Goal: Task Accomplishment & Management: Complete application form

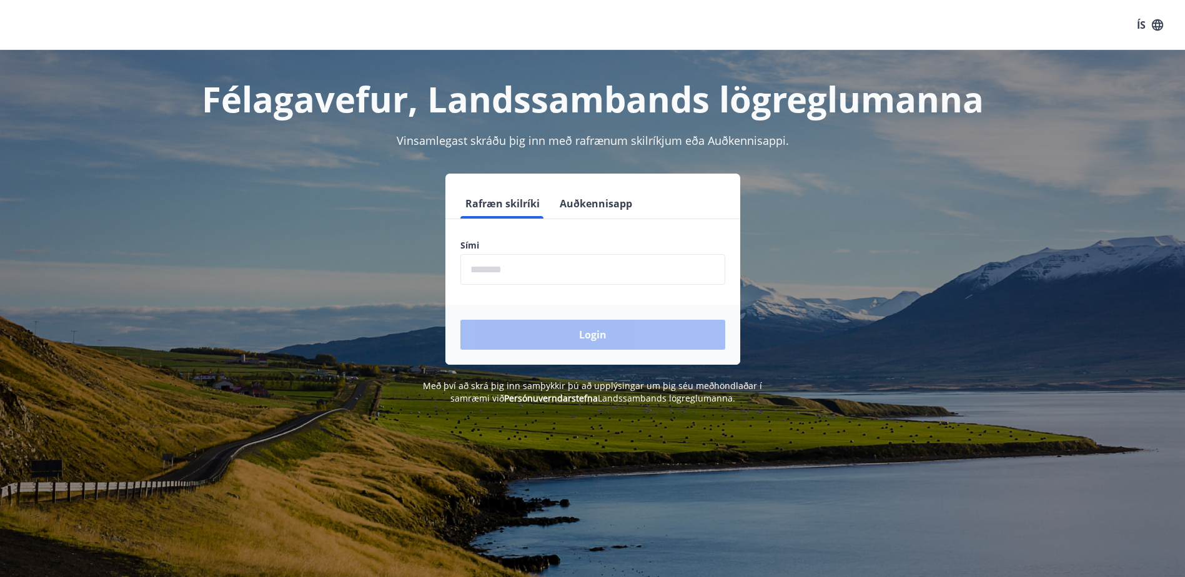
click at [514, 269] on input "phone" at bounding box center [592, 269] width 265 height 31
type input "********"
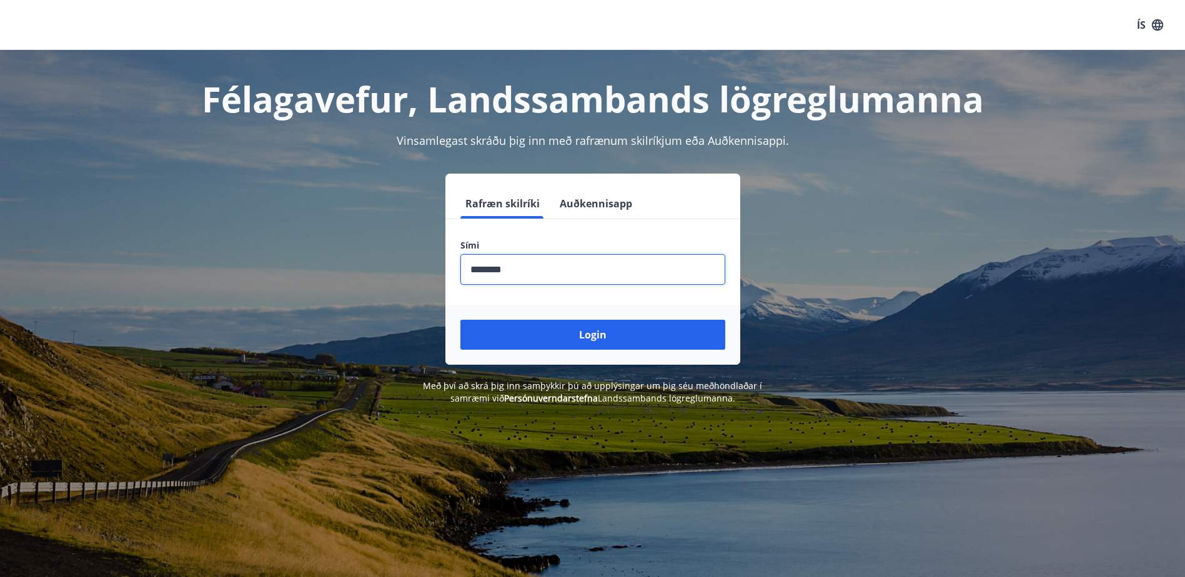
click at [560, 332] on button "Login" at bounding box center [592, 335] width 265 height 30
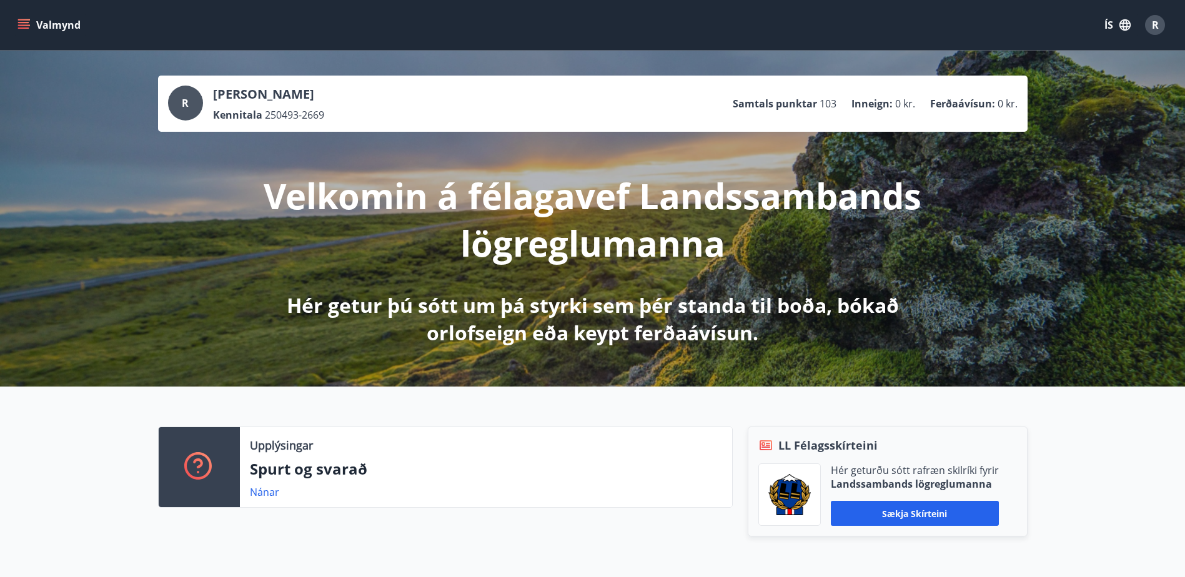
drag, startPoint x: 116, startPoint y: 336, endPoint x: 117, endPoint y: 136, distance: 200.6
drag, startPoint x: 116, startPoint y: 384, endPoint x: 115, endPoint y: 235, distance: 148.7
click at [39, 34] on button "Valmynd" at bounding box center [50, 25] width 71 height 22
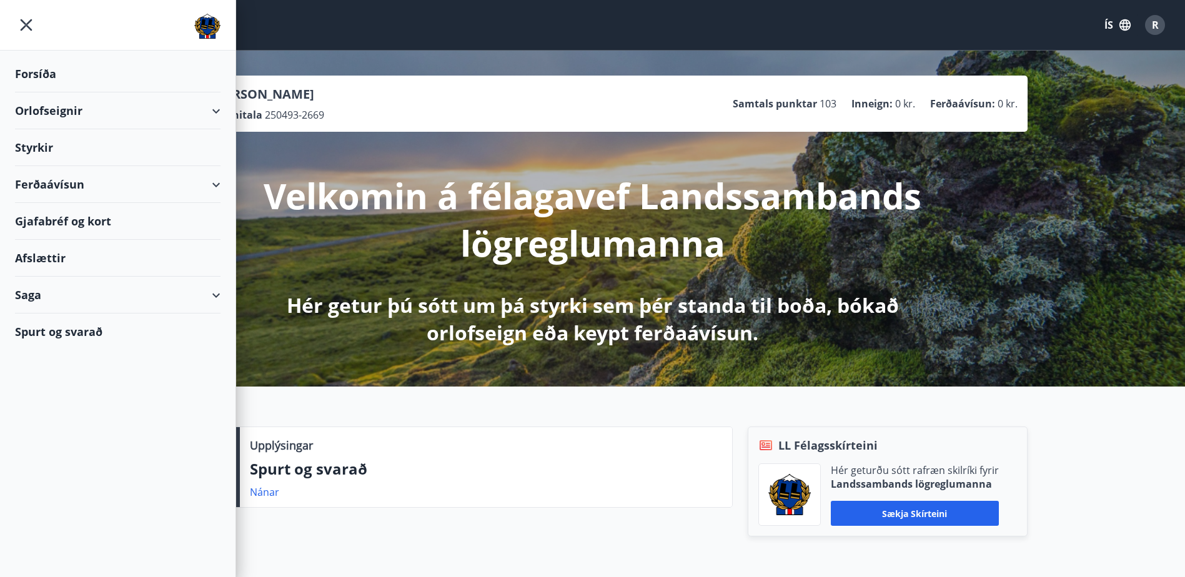
click at [57, 92] on div "Styrkir" at bounding box center [118, 74] width 206 height 37
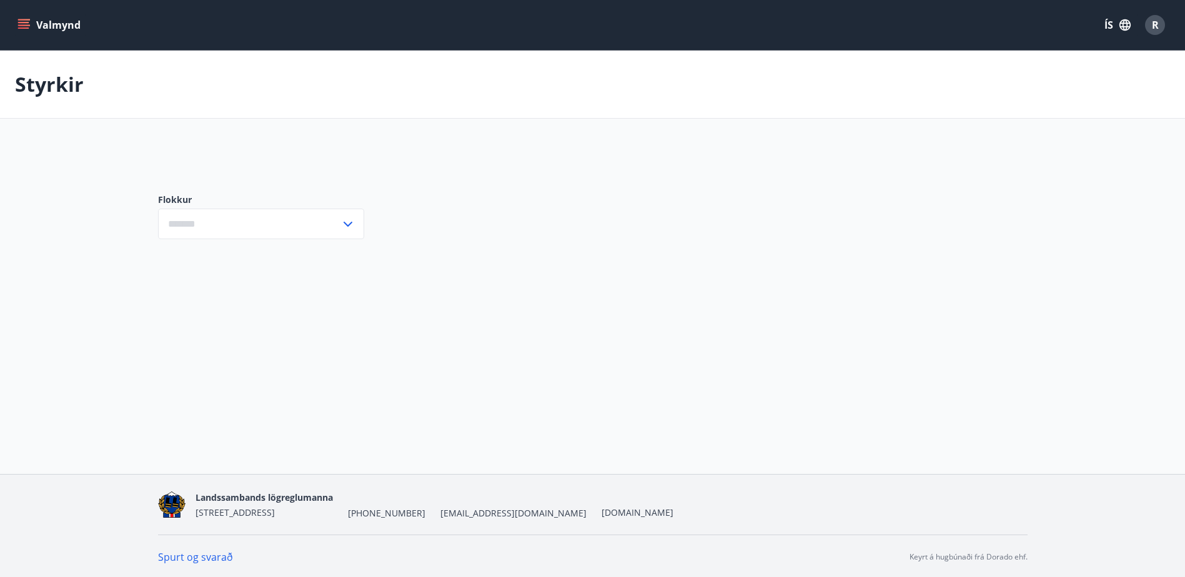
type input "***"
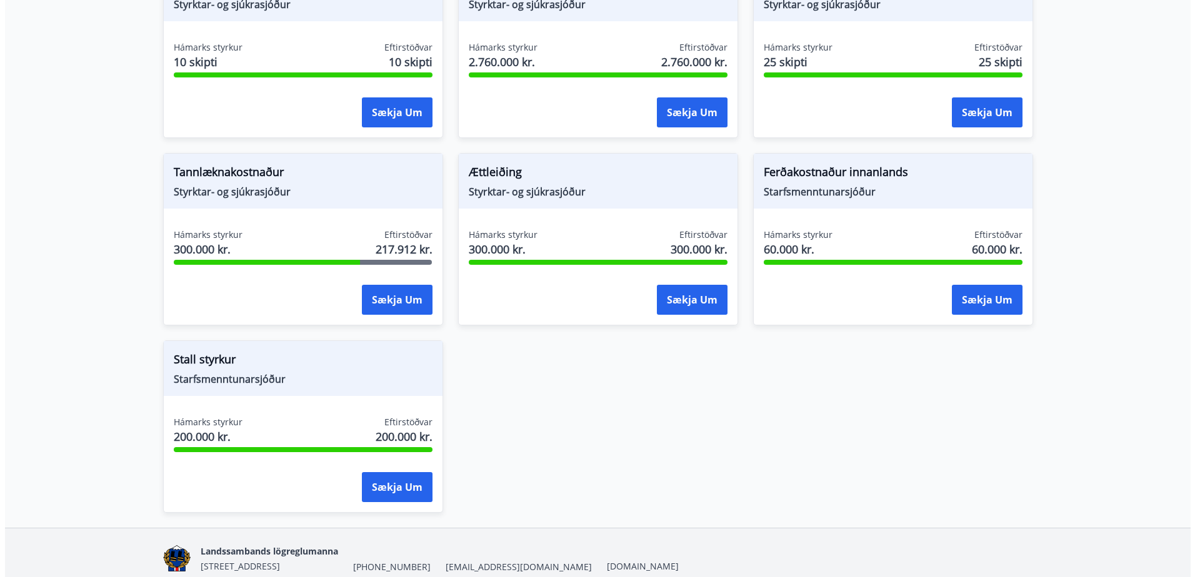
scroll to position [1062, 0]
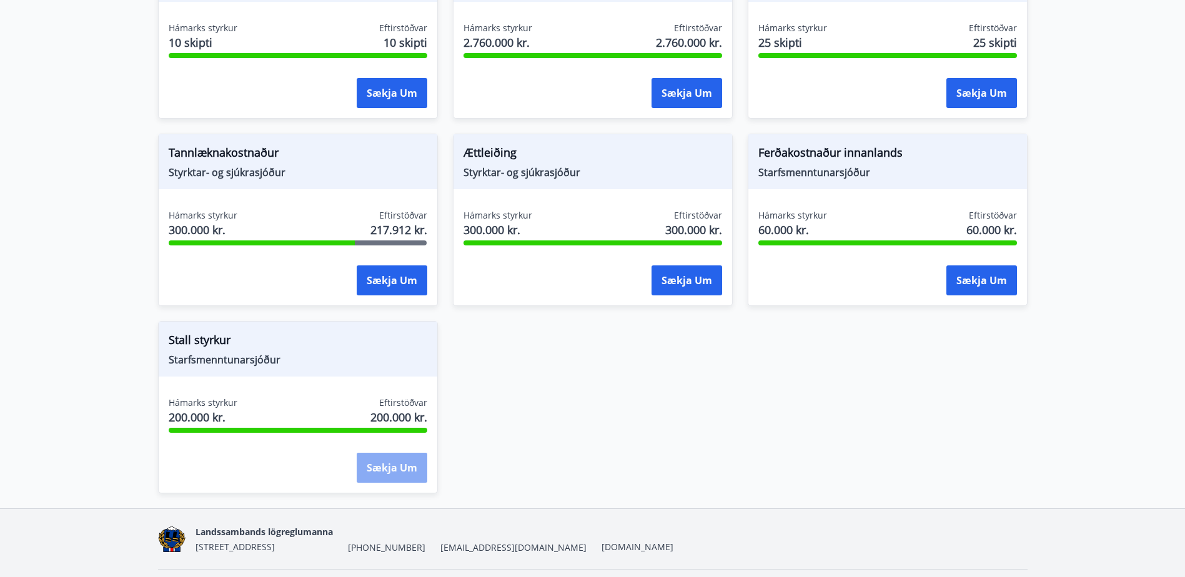
click at [402, 462] on button "Sækja um" at bounding box center [392, 468] width 71 height 30
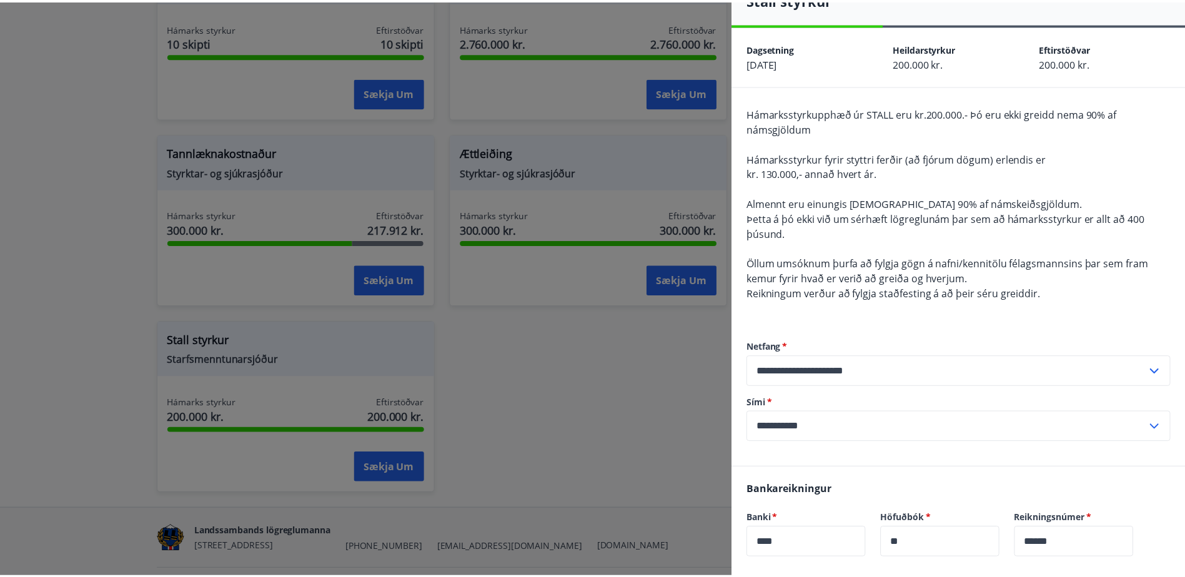
scroll to position [0, 0]
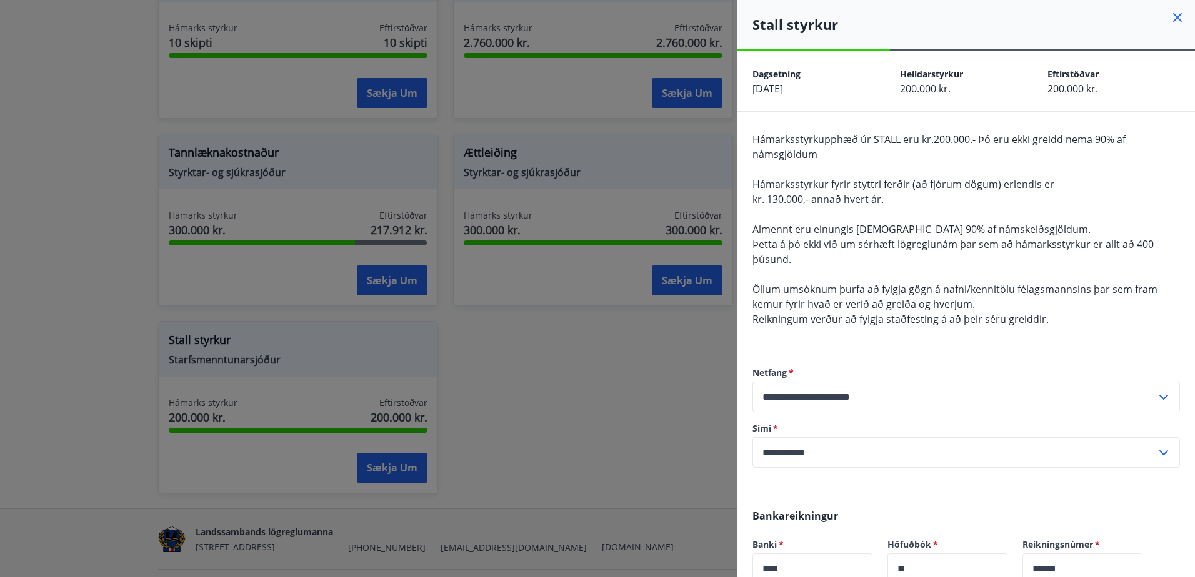
click at [618, 354] on div at bounding box center [597, 288] width 1195 height 577
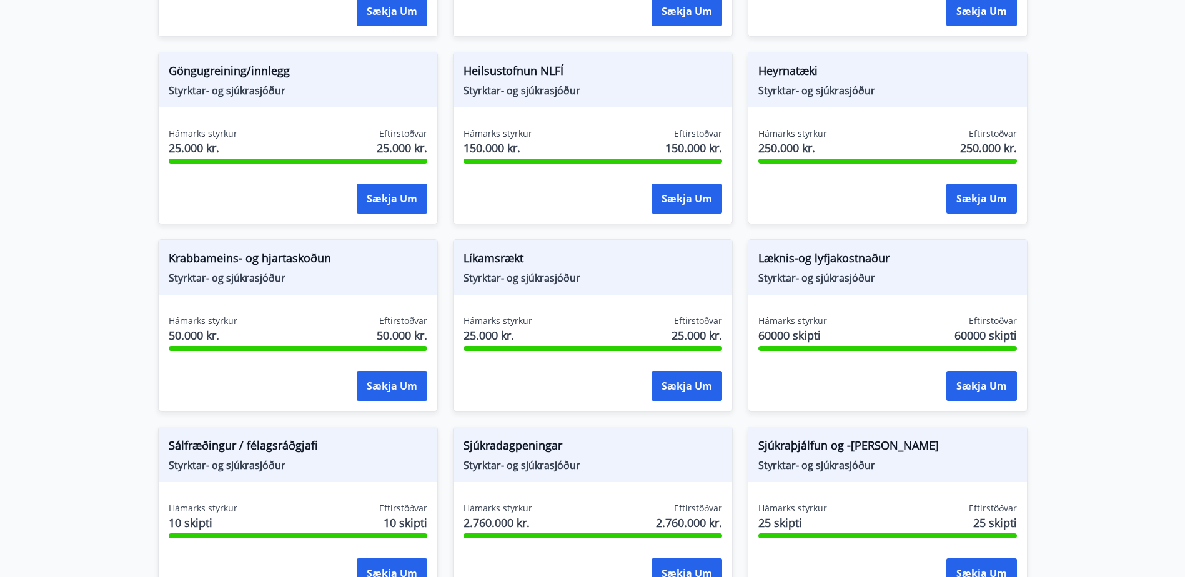
scroll to position [562, 0]
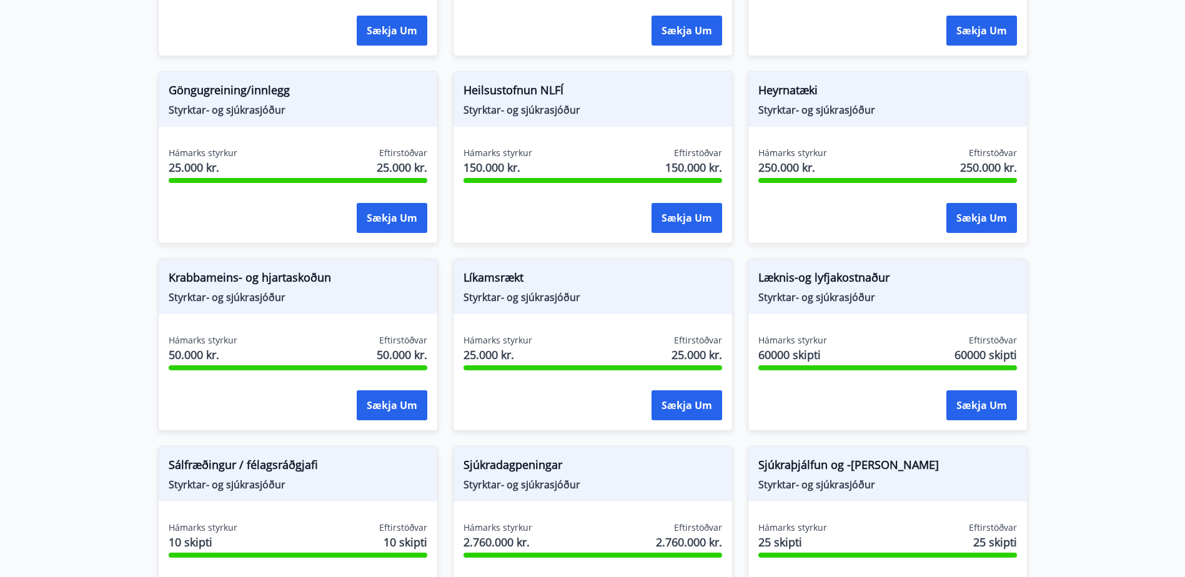
click at [788, 291] on span "Styrktar- og sjúkrasjóður" at bounding box center [887, 298] width 259 height 14
click at [962, 402] on button "Sækja um" at bounding box center [982, 405] width 71 height 30
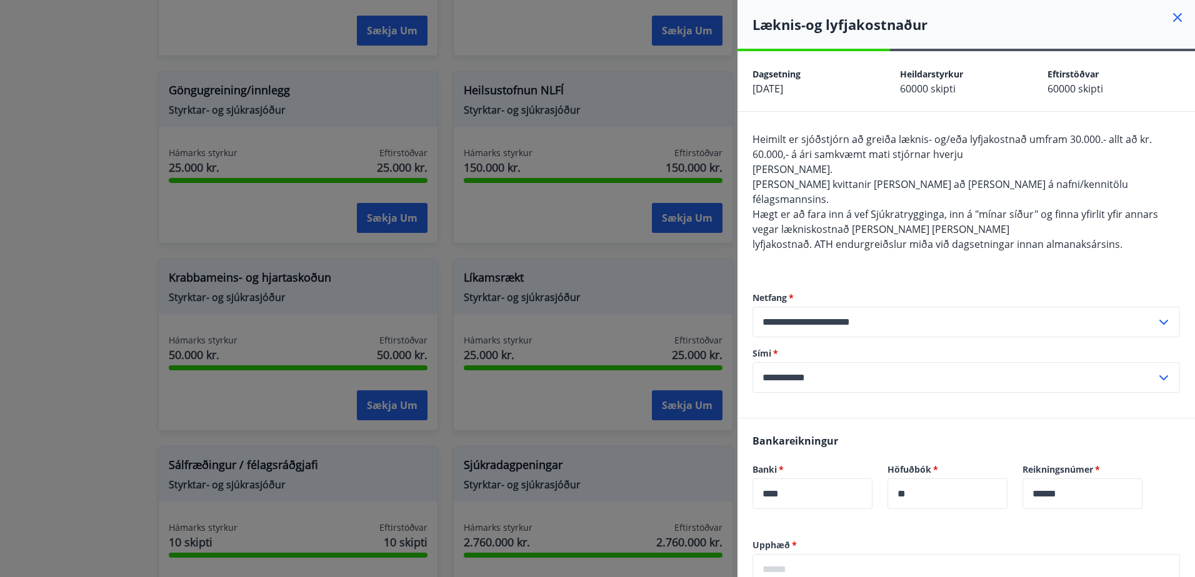
click at [101, 266] on div at bounding box center [597, 288] width 1195 height 577
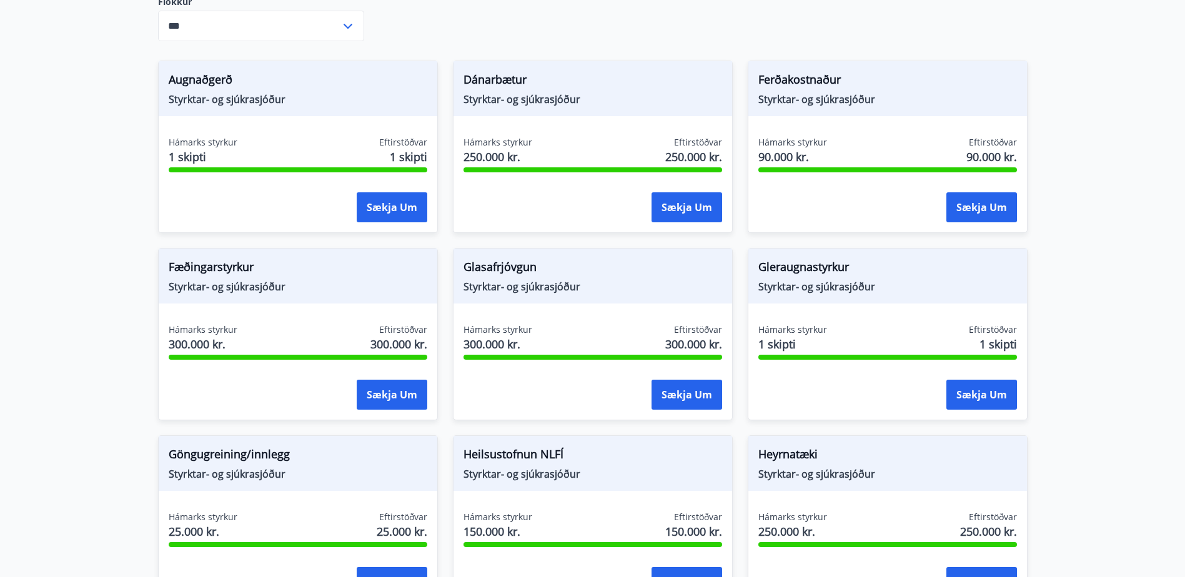
scroll to position [187, 0]
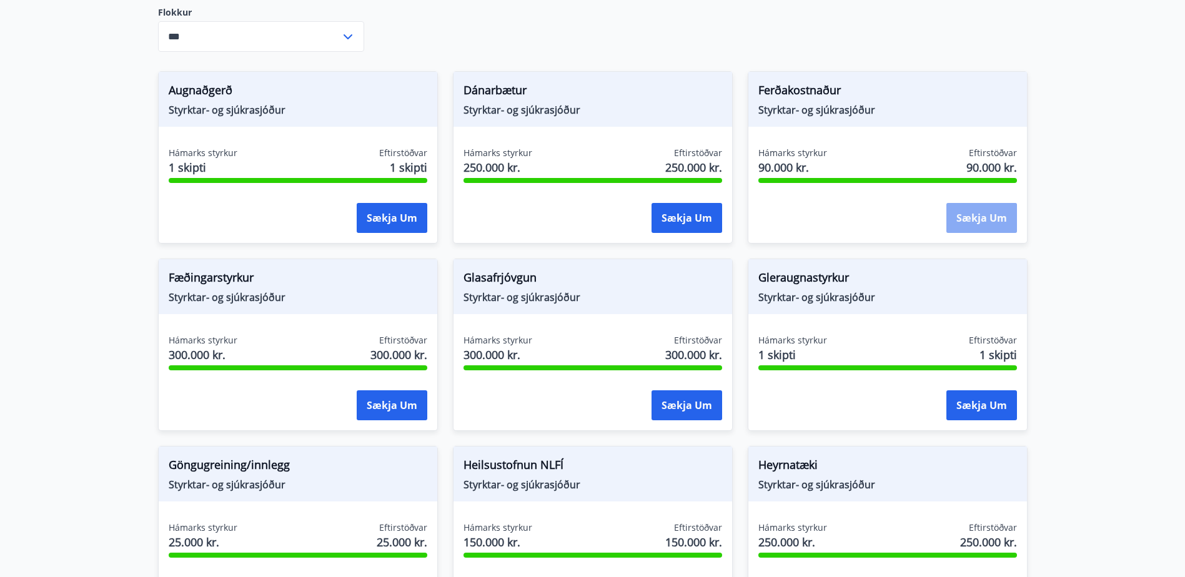
click at [970, 222] on button "Sækja um" at bounding box center [982, 218] width 71 height 30
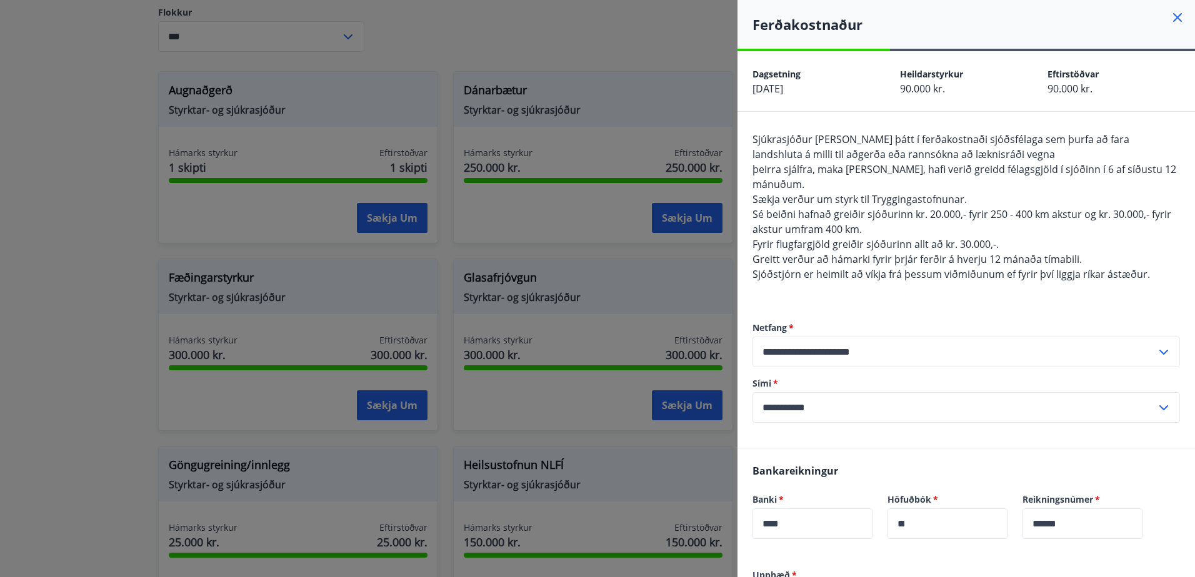
click at [154, 241] on div at bounding box center [597, 288] width 1195 height 577
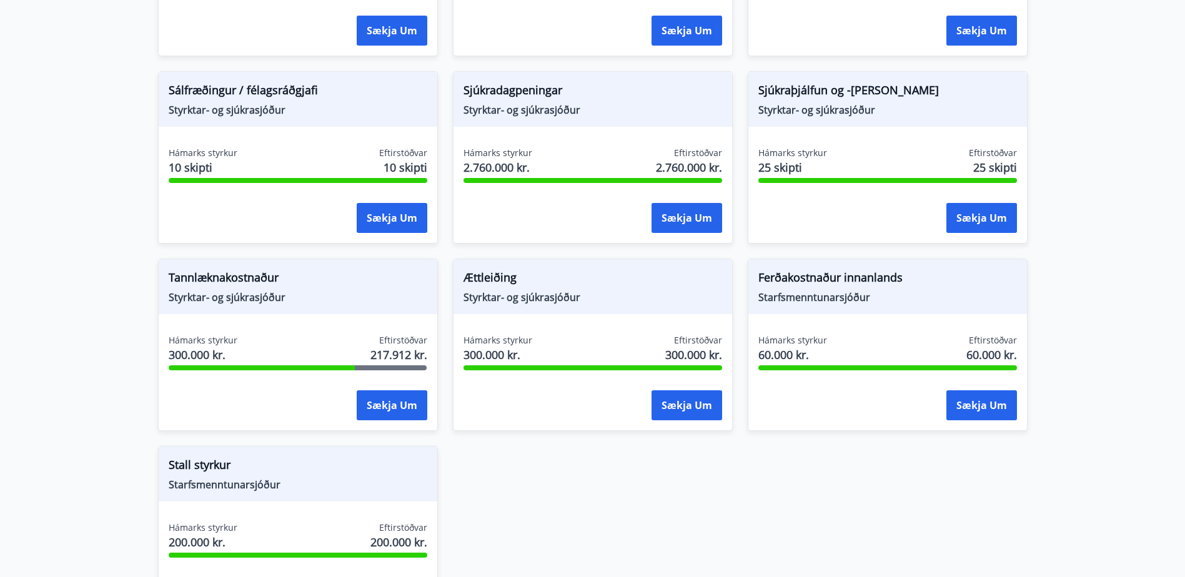
scroll to position [1098, 0]
